Goal: Navigation & Orientation: Find specific page/section

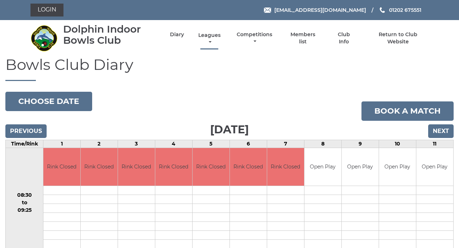
click at [210, 35] on link "Leagues" at bounding box center [209, 39] width 26 height 14
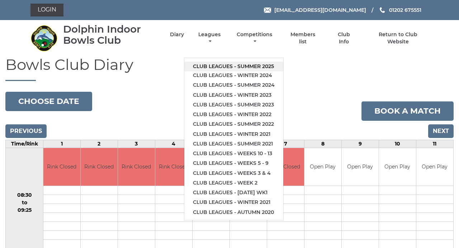
click at [251, 69] on link "Club leagues - Summer 2025" at bounding box center [233, 67] width 99 height 10
